Goal: Task Accomplishment & Management: Complete application form

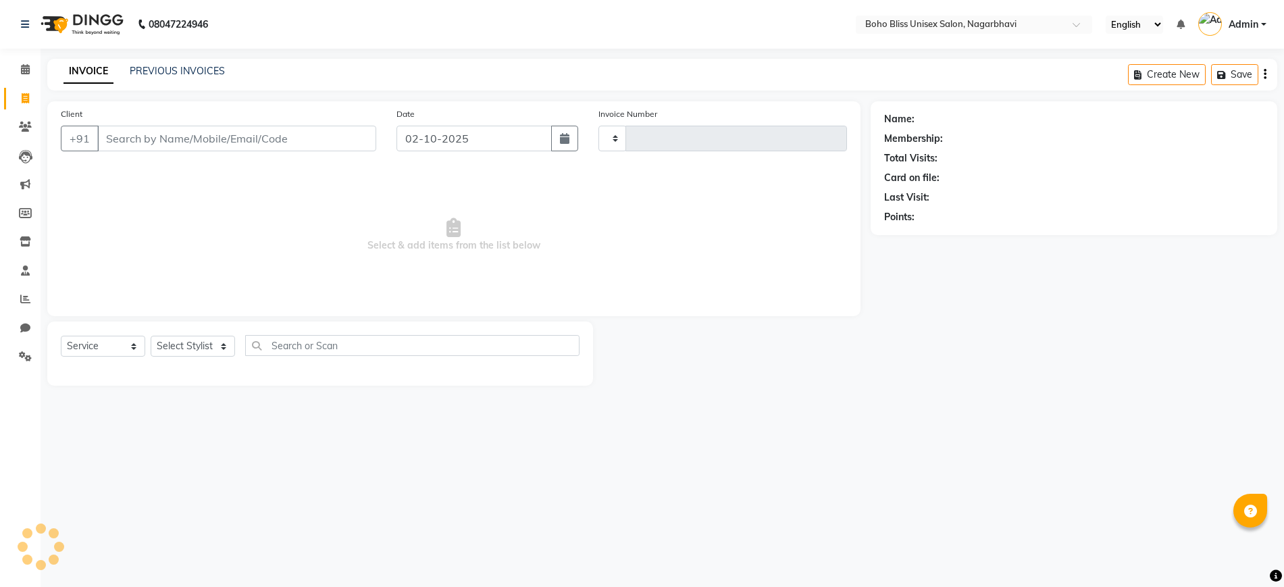
select select "service"
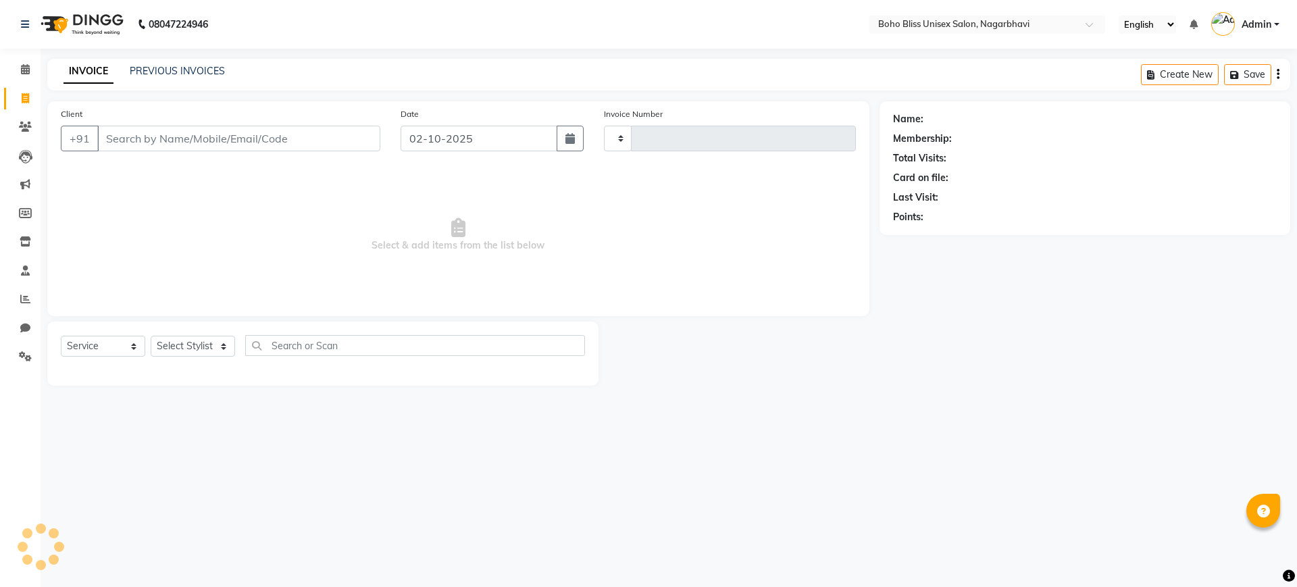
type input "0304"
select select "8370"
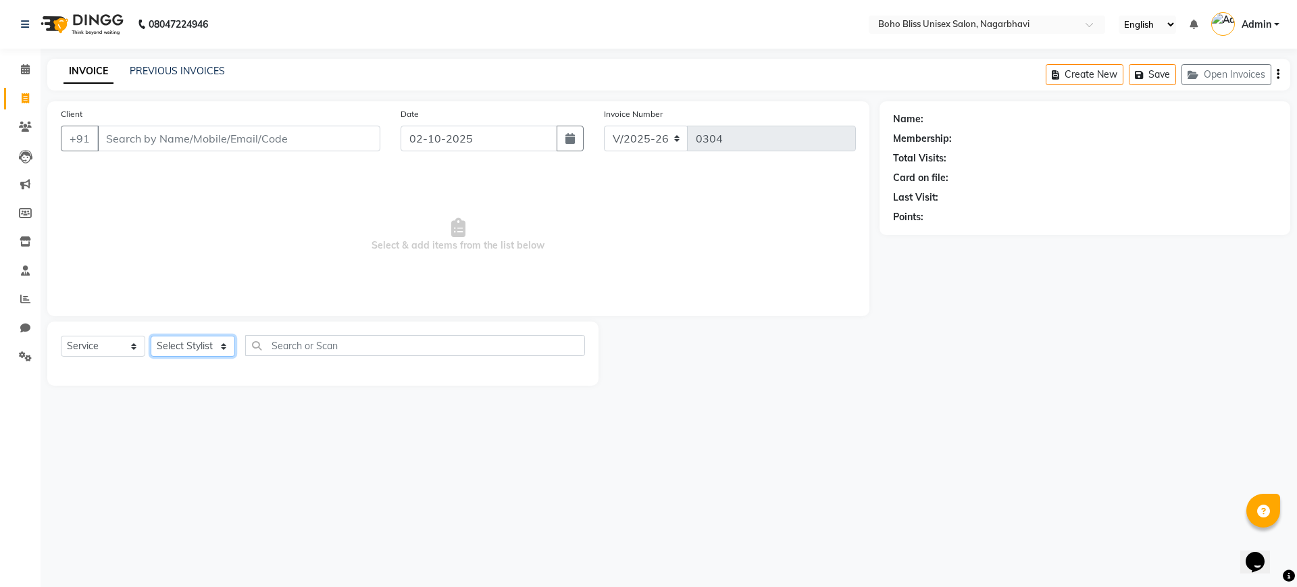
click at [195, 341] on select "Select St[PERSON_NAME] Awina EVI B[PERSON_NAME]FAHEEM Front[PERSON_NAME] Manage…" at bounding box center [193, 346] width 84 height 21
select select "81086"
click at [151, 336] on select "Select St[PERSON_NAME] Awina EVI B[PERSON_NAME]FAHEEM Front[PERSON_NAME] Manage…" at bounding box center [193, 346] width 84 height 21
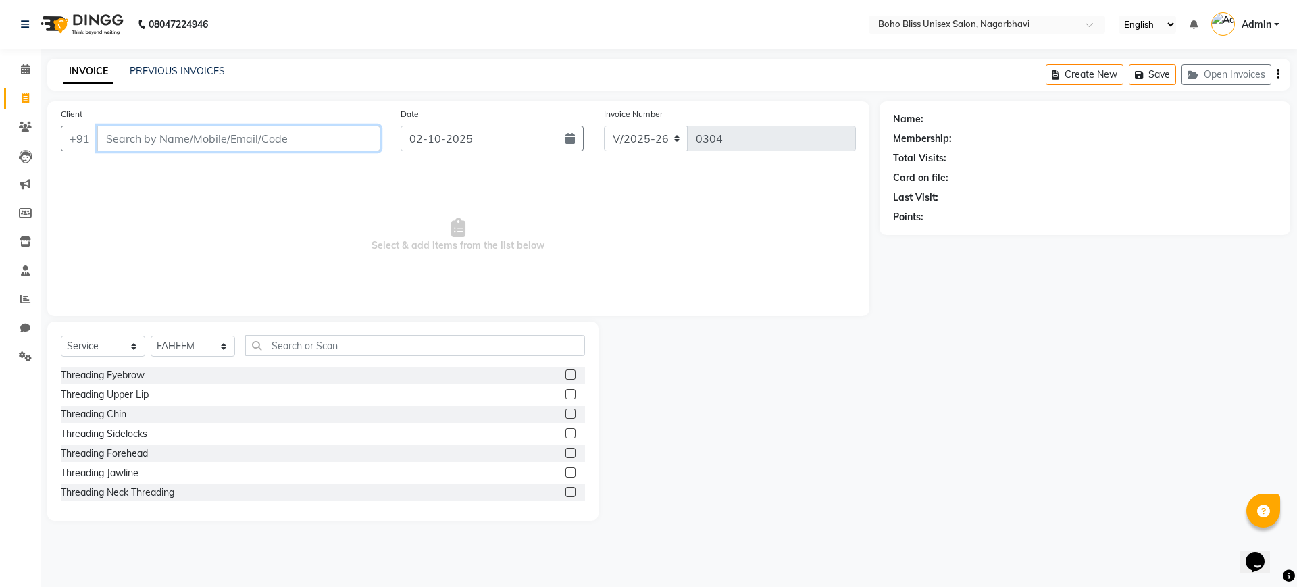
click at [204, 141] on input "Client" at bounding box center [238, 139] width 283 height 26
type input "8660036988"
click at [326, 139] on span "Add Client" at bounding box center [345, 139] width 53 height 14
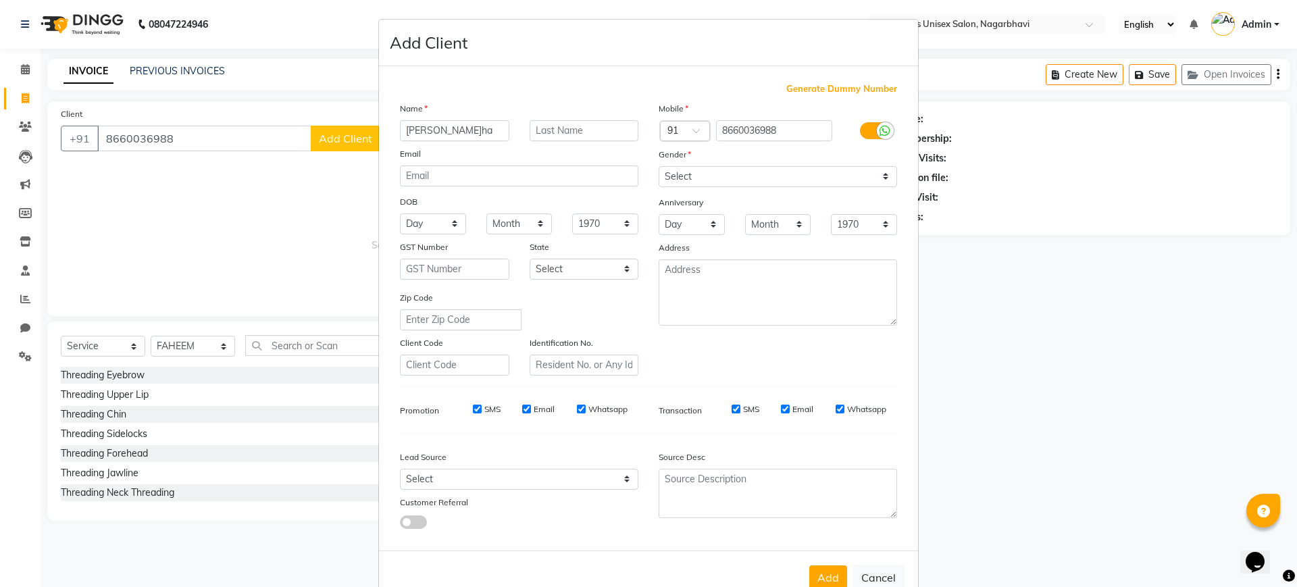
type input "[PERSON_NAME]ha"
click at [676, 173] on select "Select [DEMOGRAPHIC_DATA] [DEMOGRAPHIC_DATA] Other Prefer Not To Say" at bounding box center [778, 176] width 238 height 21
select select "[DEMOGRAPHIC_DATA]"
click at [659, 166] on select "Select [DEMOGRAPHIC_DATA] [DEMOGRAPHIC_DATA] Other Prefer Not To Say" at bounding box center [778, 176] width 238 height 21
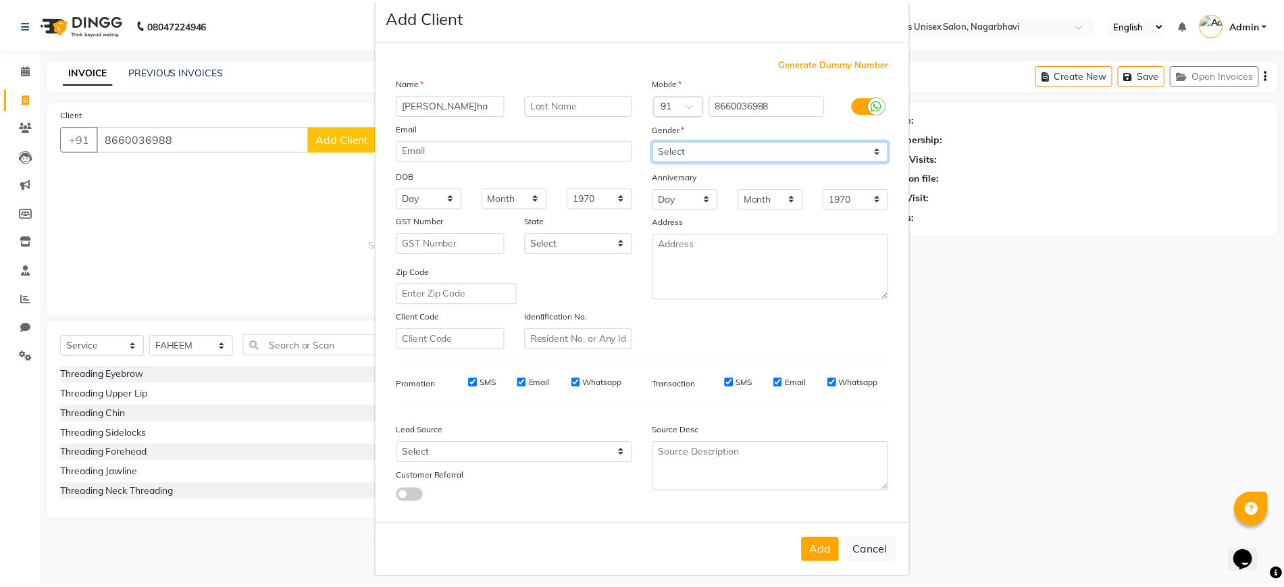
scroll to position [36, 0]
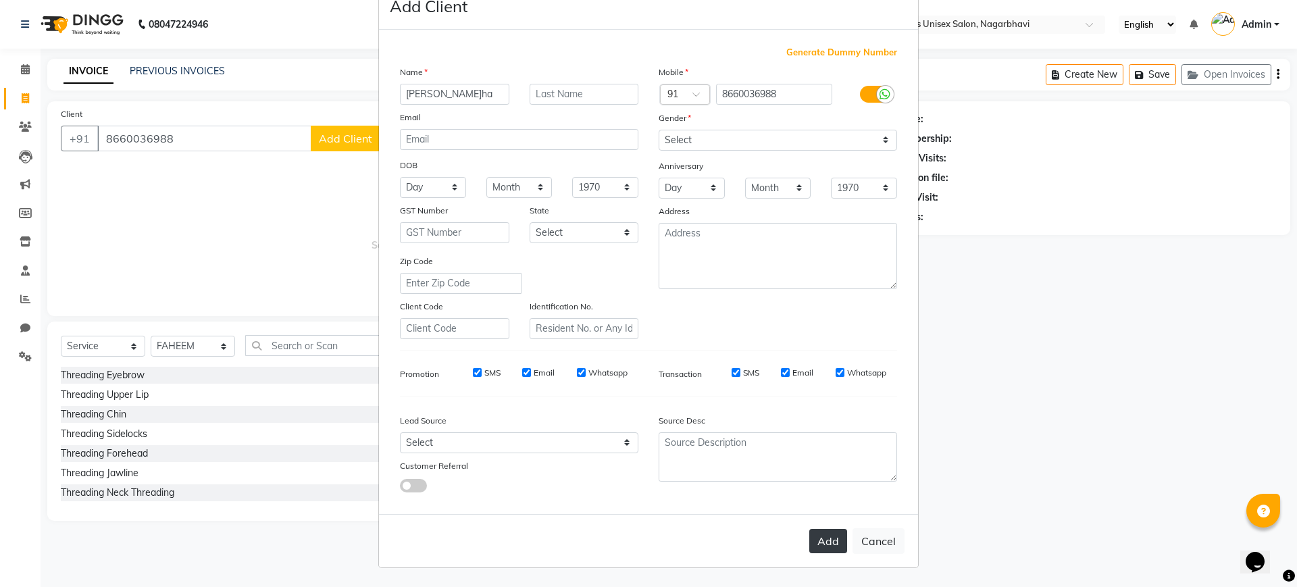
click at [832, 549] on button "Add" at bounding box center [828, 541] width 38 height 24
select select
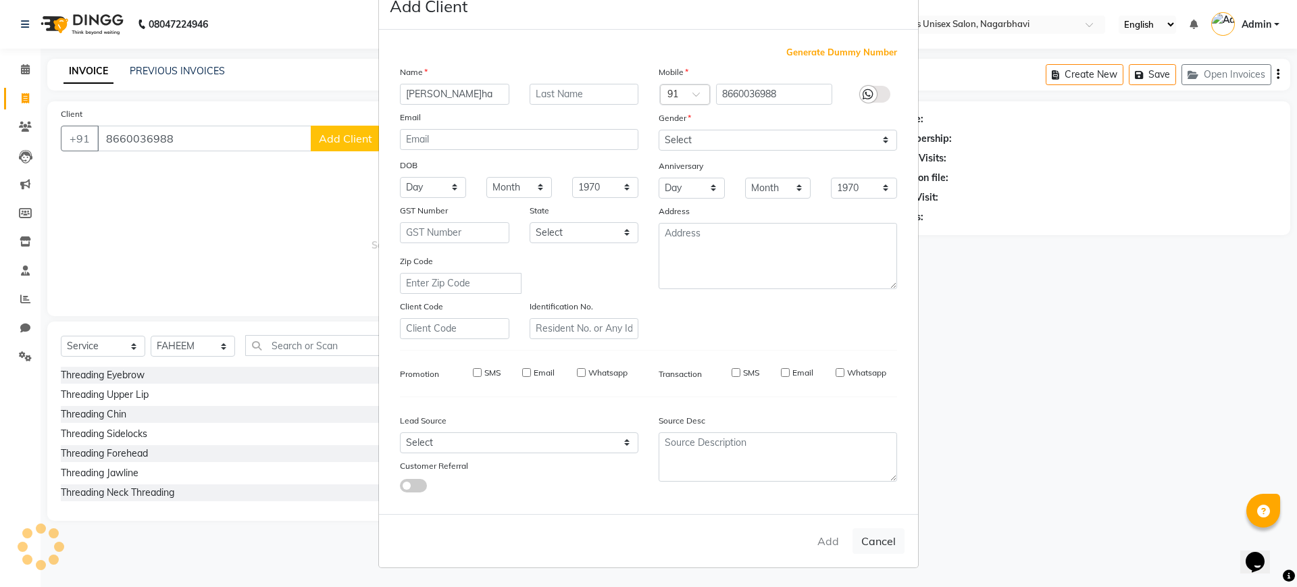
select select
checkbox input "false"
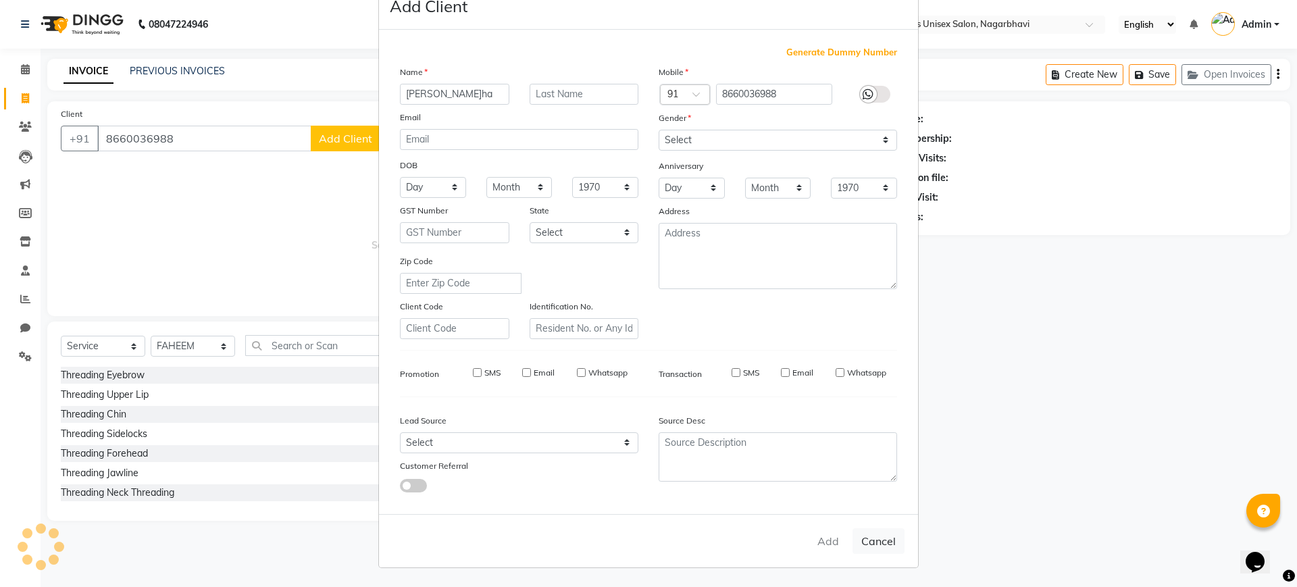
checkbox input "false"
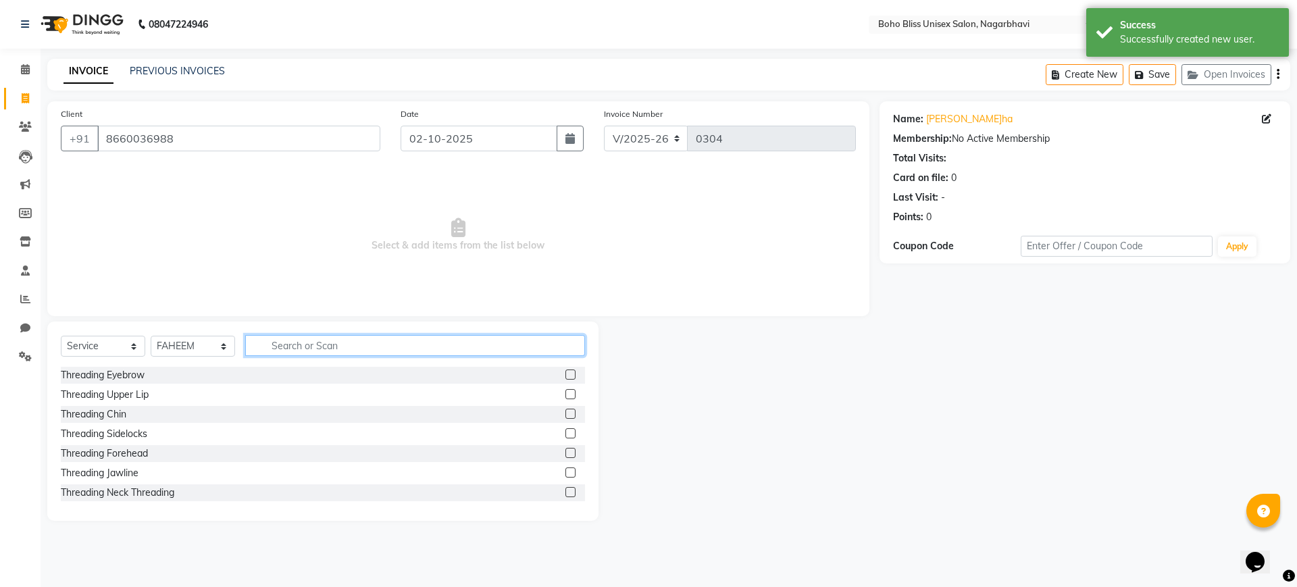
click at [349, 353] on input "text" at bounding box center [415, 345] width 340 height 21
type input "gel e"
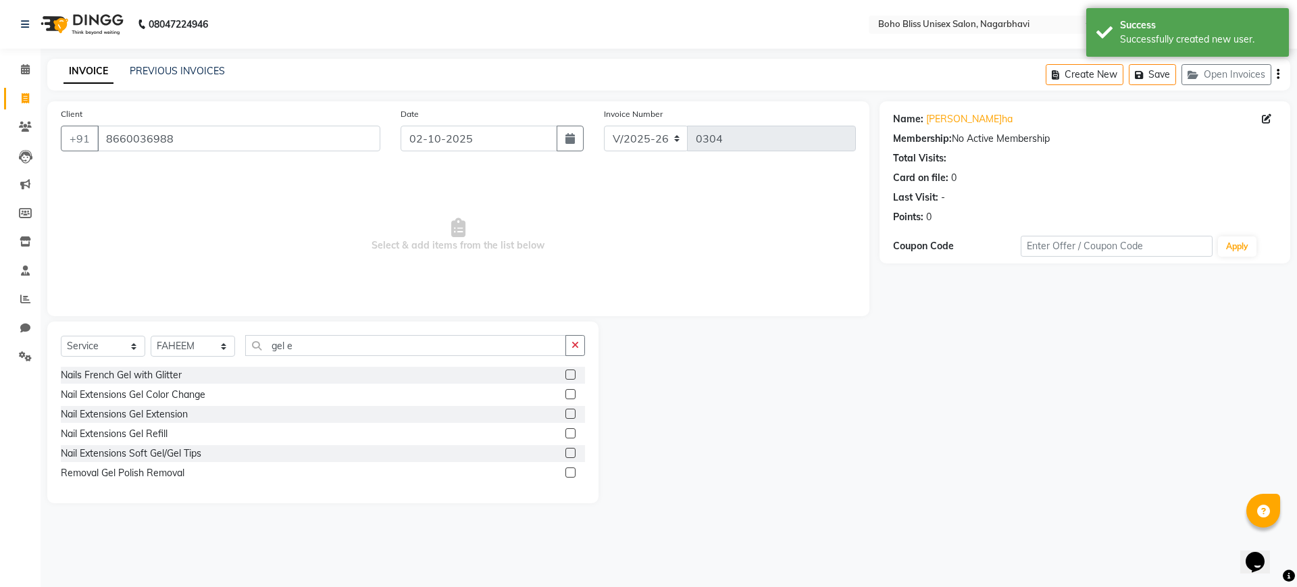
click at [566, 413] on label at bounding box center [570, 414] width 10 height 10
click at [566, 413] on input "checkbox" at bounding box center [569, 414] width 9 height 9
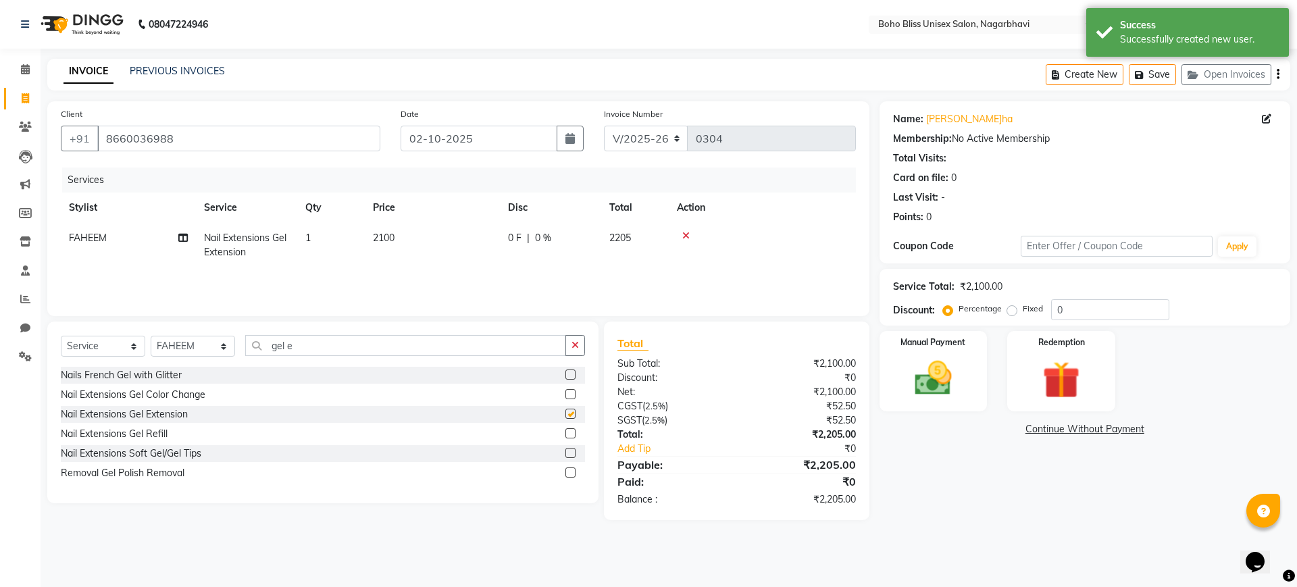
checkbox input "false"
click at [416, 232] on td "2100" at bounding box center [432, 245] width 135 height 45
select select "81086"
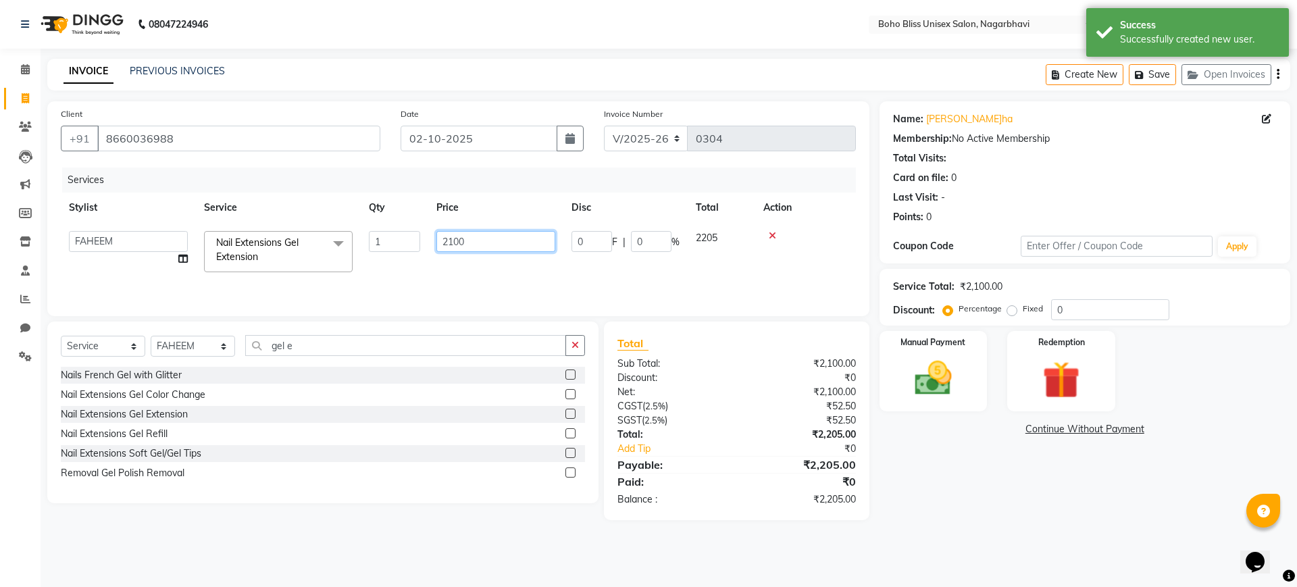
click at [477, 231] on input "2100" at bounding box center [495, 241] width 119 height 21
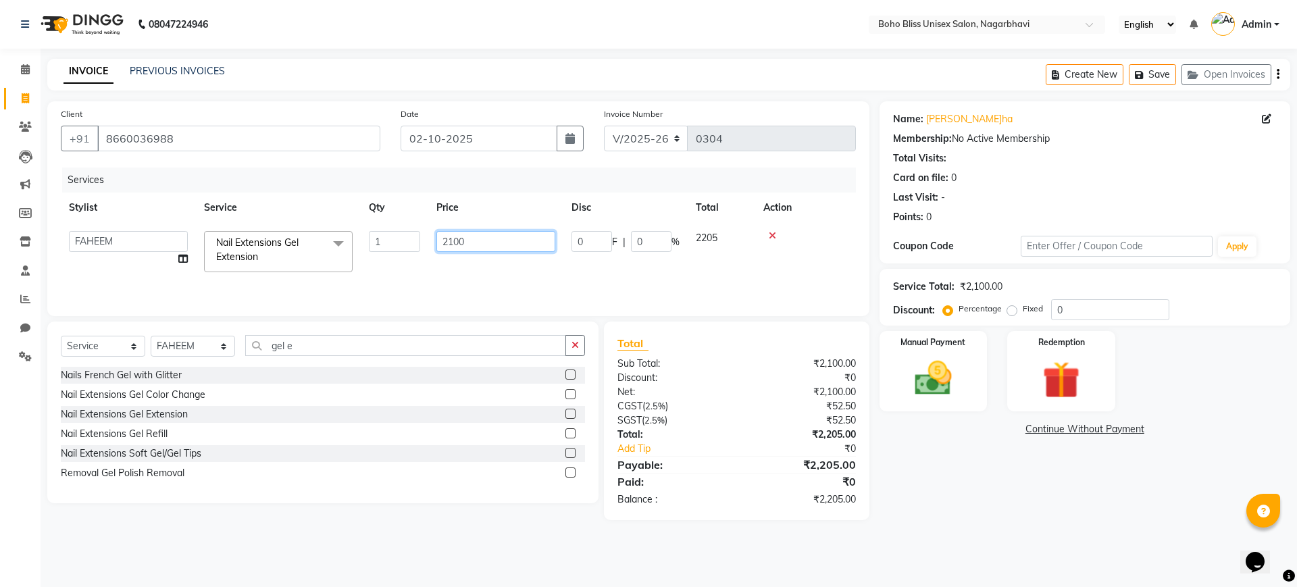
drag, startPoint x: 446, startPoint y: 241, endPoint x: 478, endPoint y: 249, distance: 33.3
click at [451, 241] on input "2100" at bounding box center [495, 241] width 119 height 21
click at [478, 249] on input "2100" at bounding box center [495, 241] width 119 height 21
click at [451, 239] on input "2100" at bounding box center [495, 241] width 119 height 21
type input "3100"
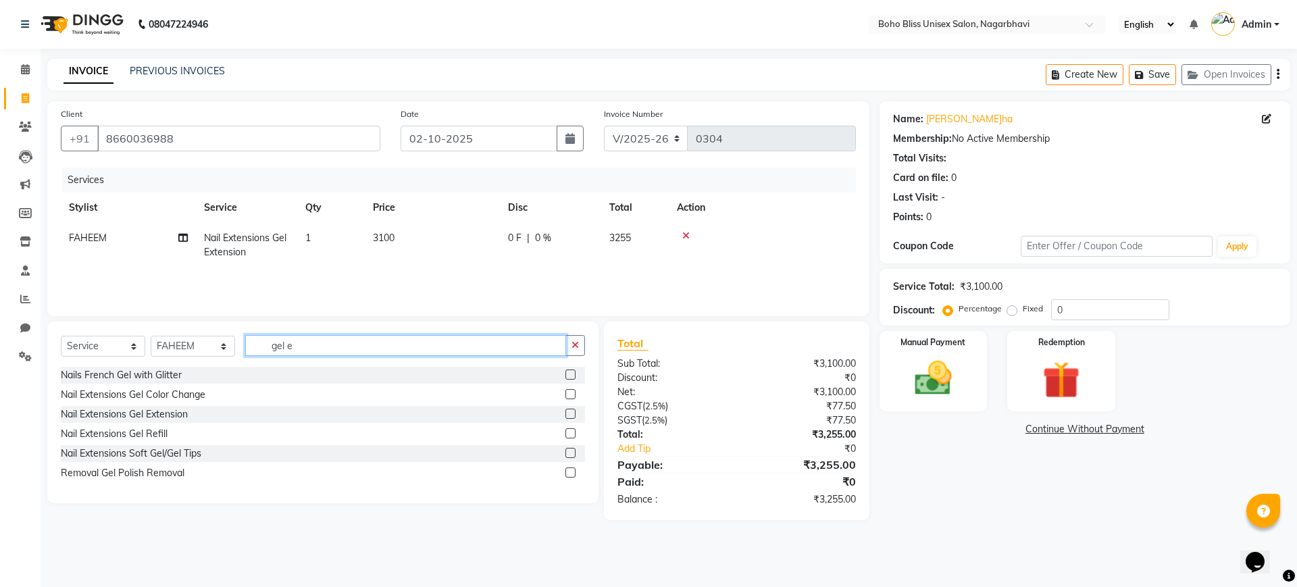
click at [364, 341] on input "gel e" at bounding box center [405, 345] width 321 height 21
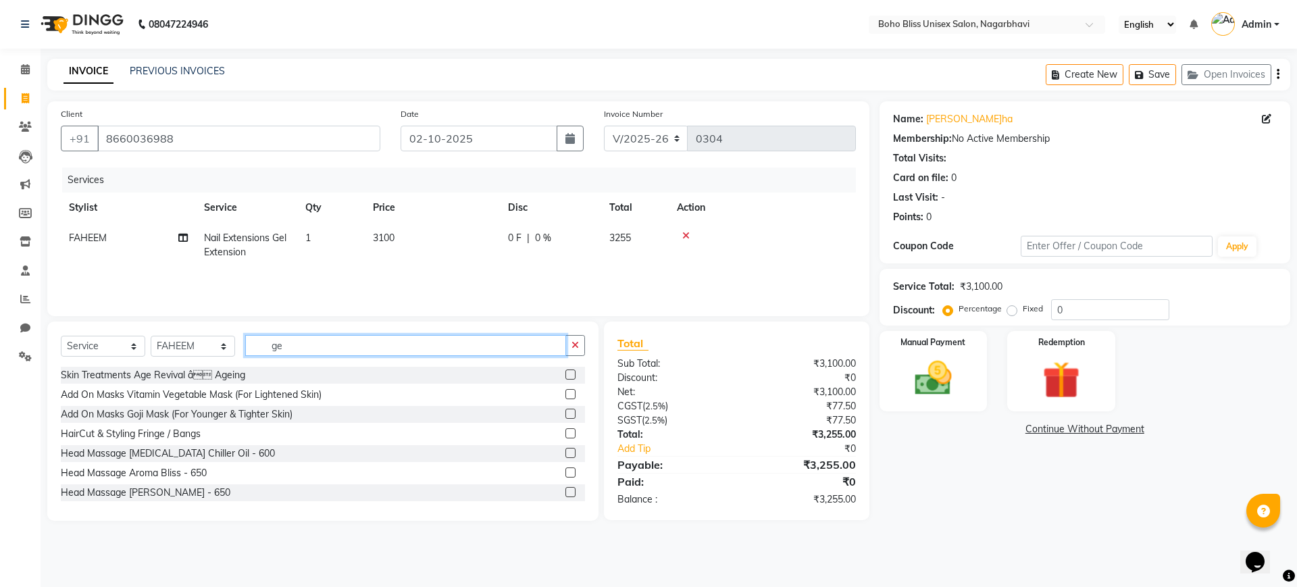
type input "g"
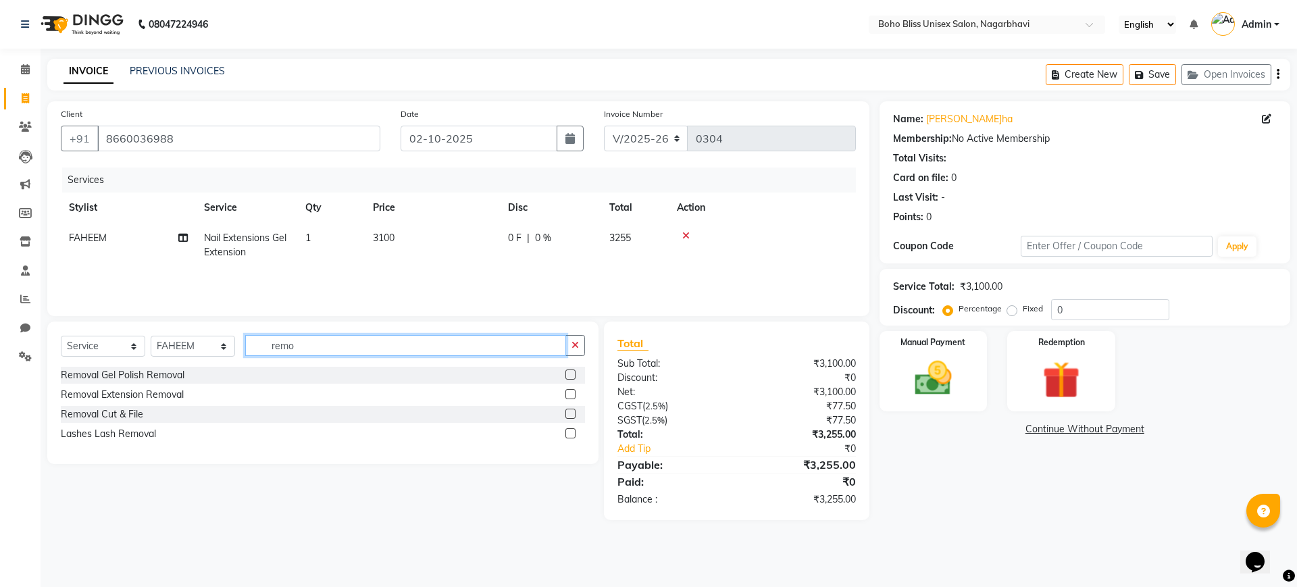
type input "remo"
click at [570, 370] on label at bounding box center [570, 375] width 10 height 10
click at [570, 371] on input "checkbox" at bounding box center [569, 375] width 9 height 9
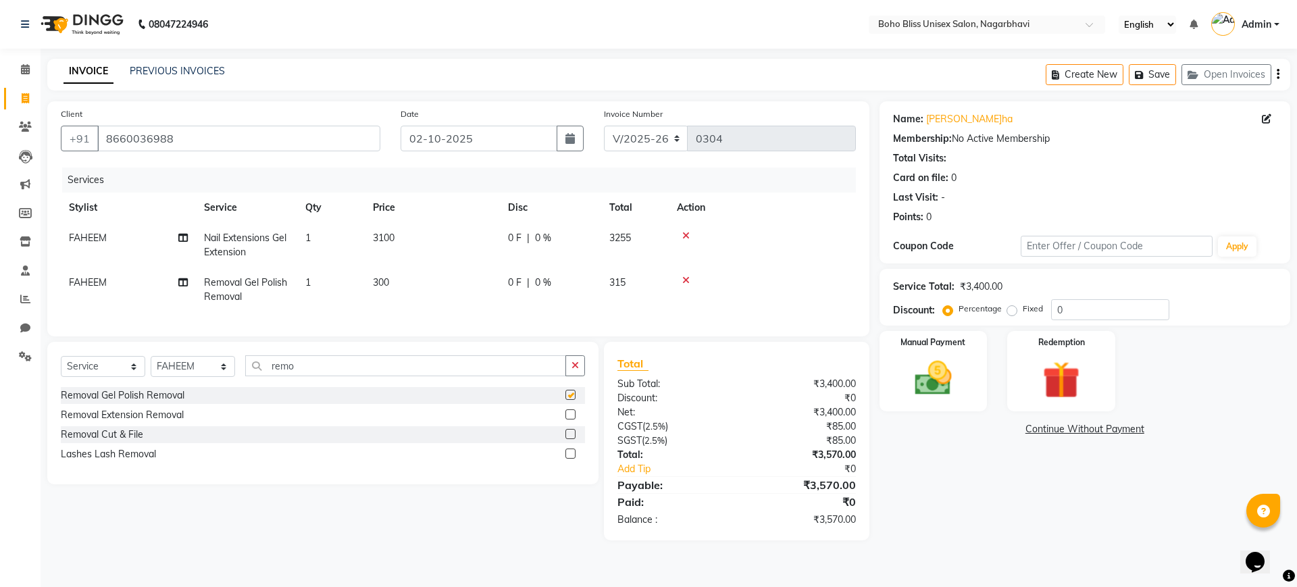
checkbox input "false"
click at [945, 397] on img at bounding box center [933, 378] width 63 height 45
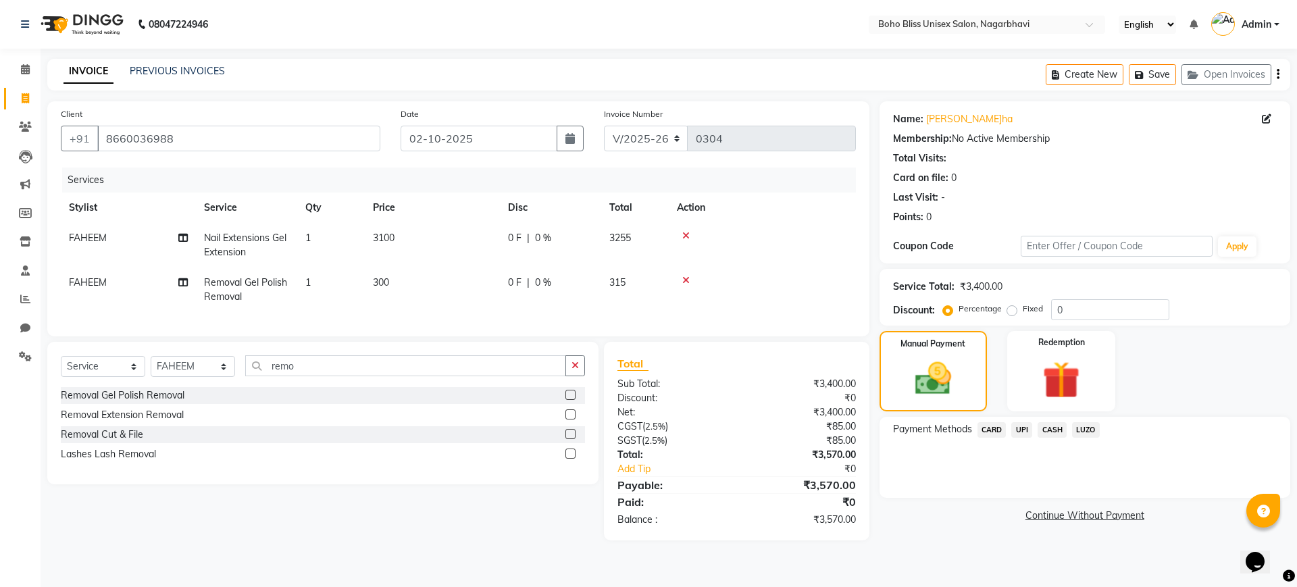
click at [1026, 427] on span "UPI" at bounding box center [1021, 430] width 21 height 16
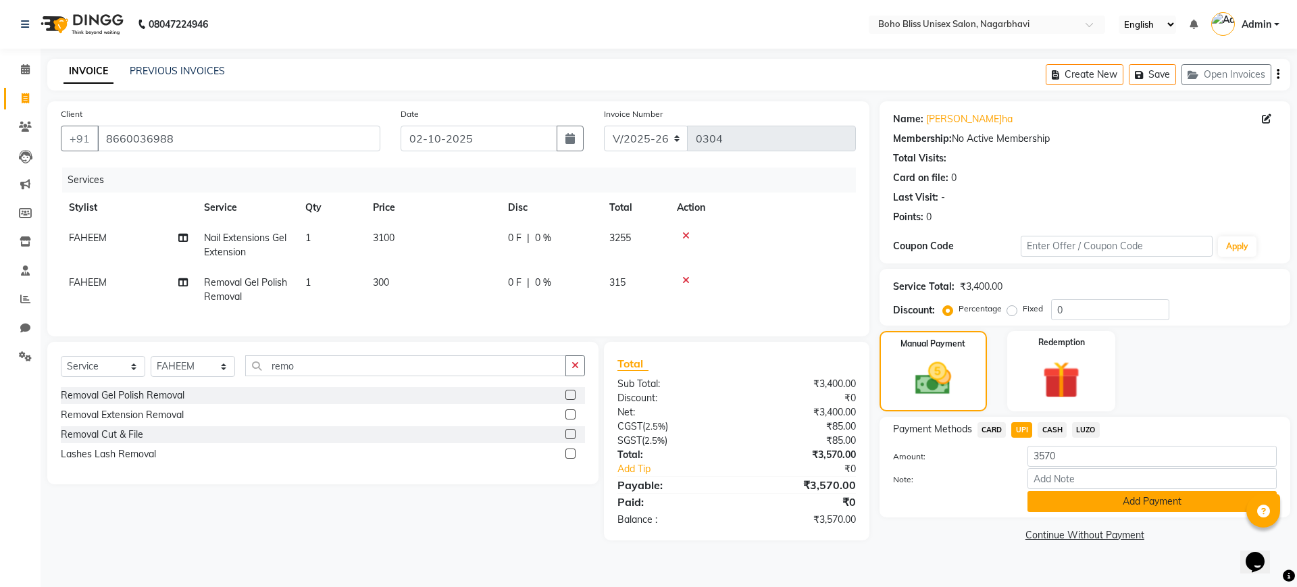
click at [1104, 500] on button "Add Payment" at bounding box center [1152, 501] width 249 height 21
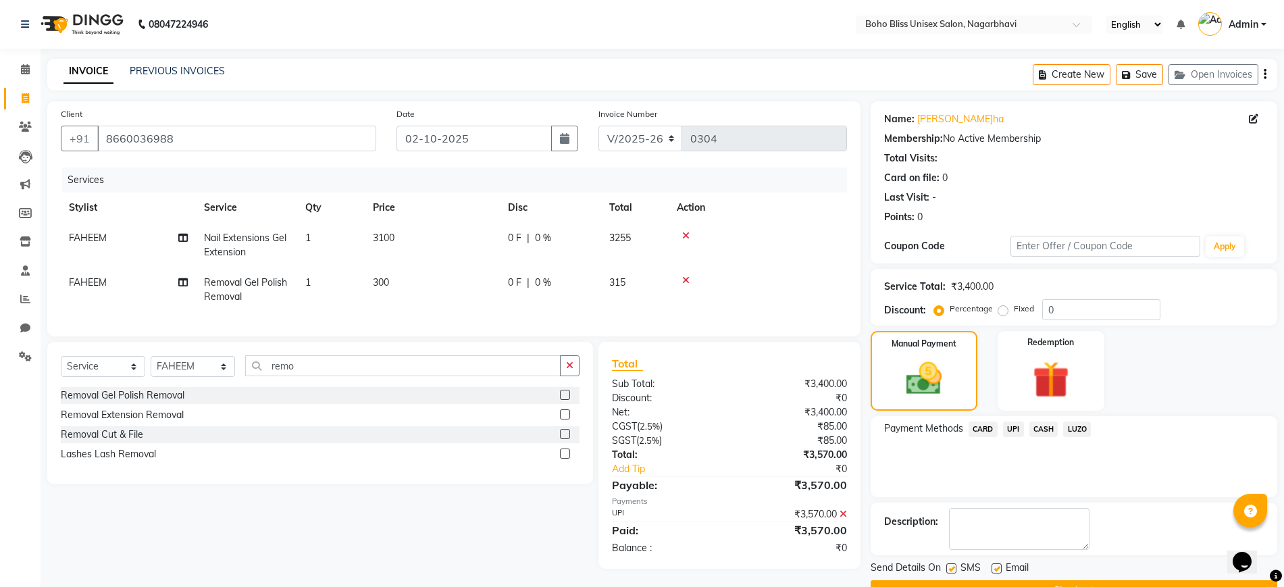
scroll to position [34, 0]
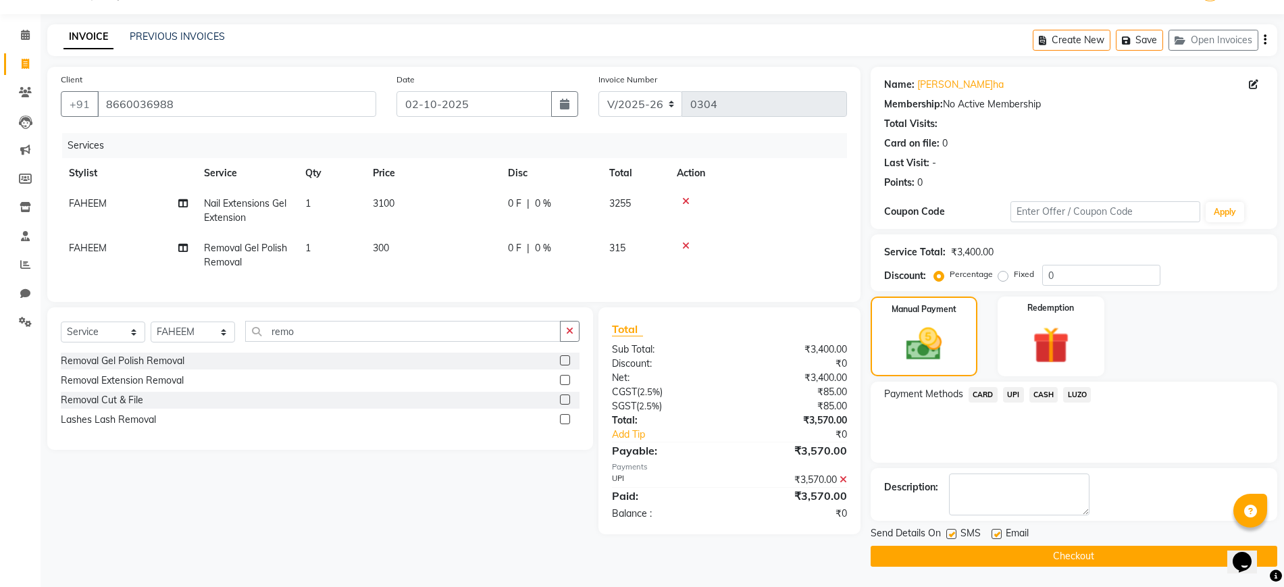
click at [1064, 553] on button "Checkout" at bounding box center [1074, 556] width 407 height 21
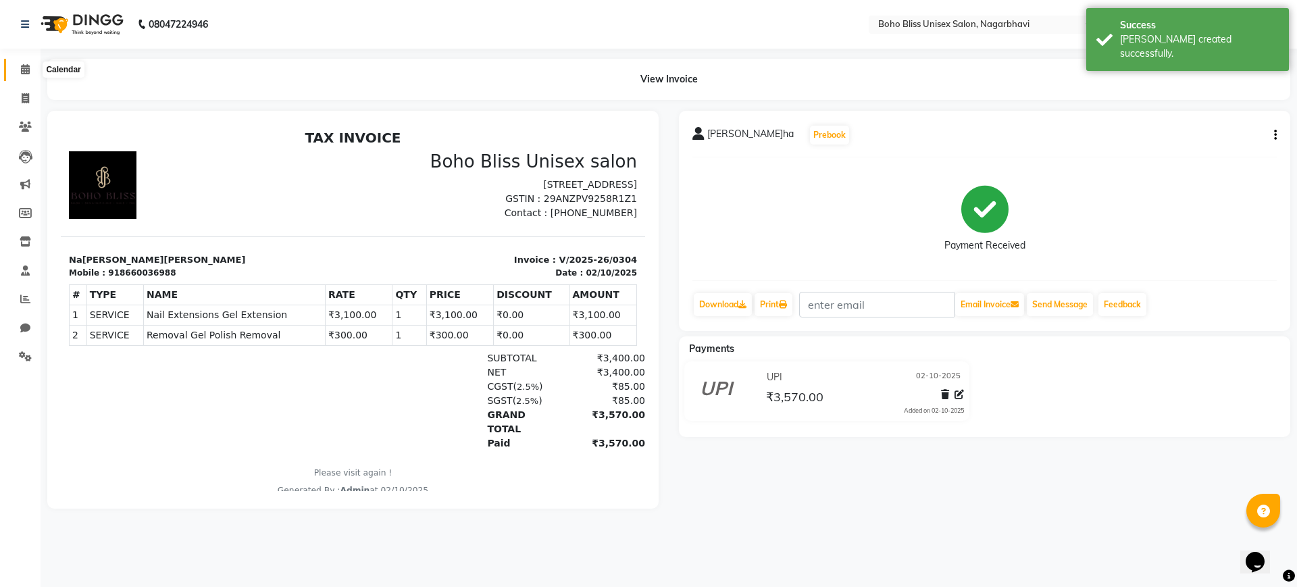
click at [25, 71] on icon at bounding box center [25, 69] width 9 height 10
